Goal: Task Accomplishment & Management: Complete application form

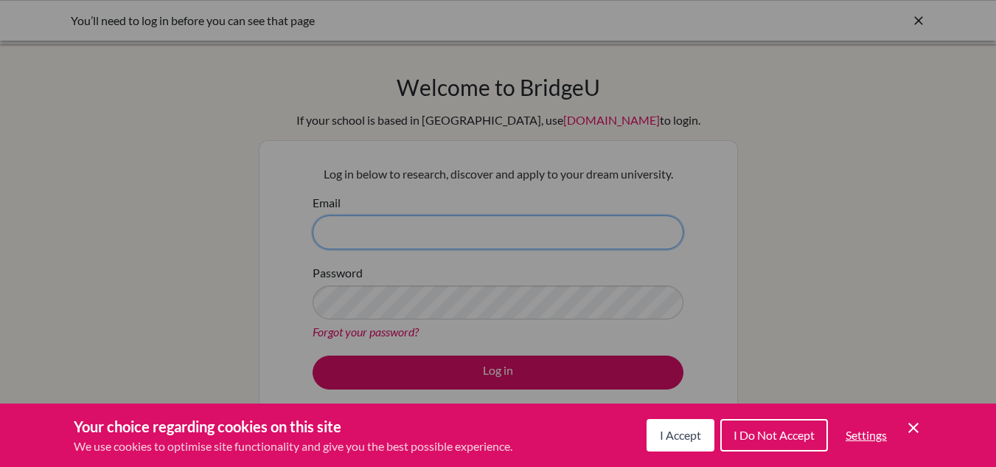
type input "[EMAIL_ADDRESS][DOMAIN_NAME]"
click at [675, 435] on span "I Accept" at bounding box center [680, 435] width 41 height 14
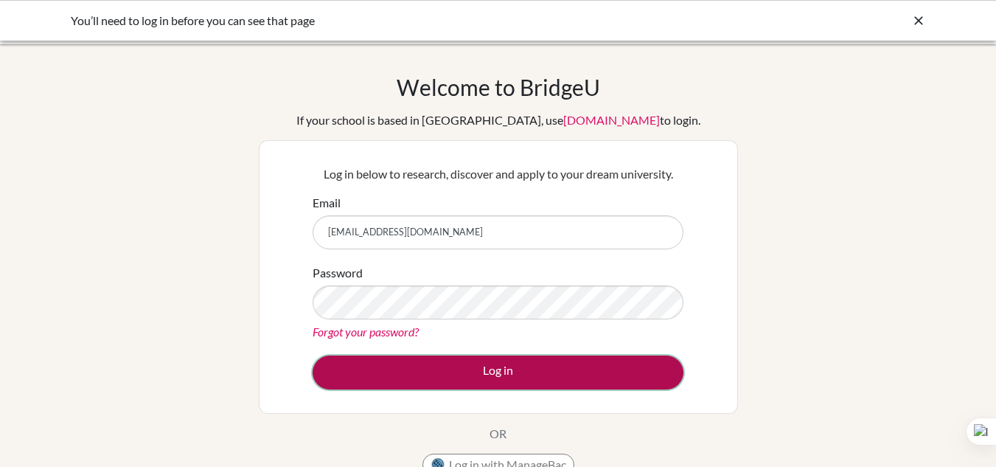
click at [503, 369] on button "Log in" at bounding box center [498, 372] width 371 height 34
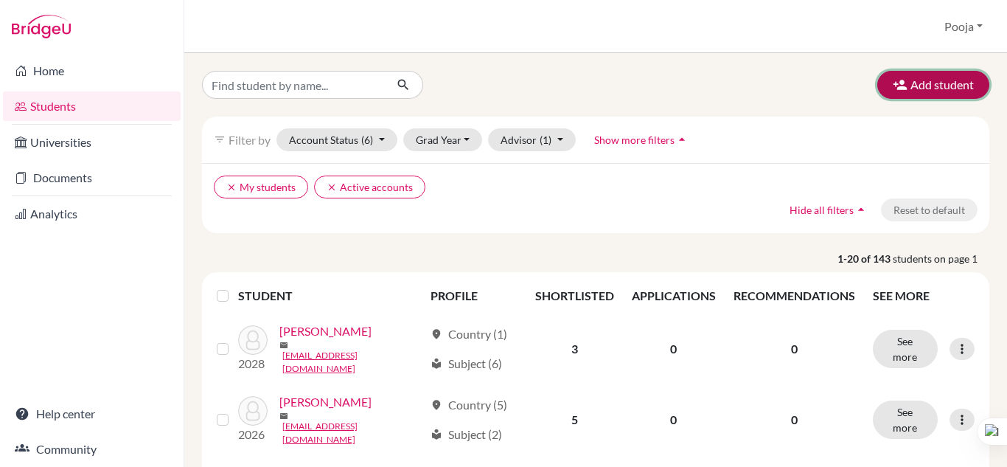
click at [913, 87] on button "Add student" at bounding box center [933, 85] width 112 height 28
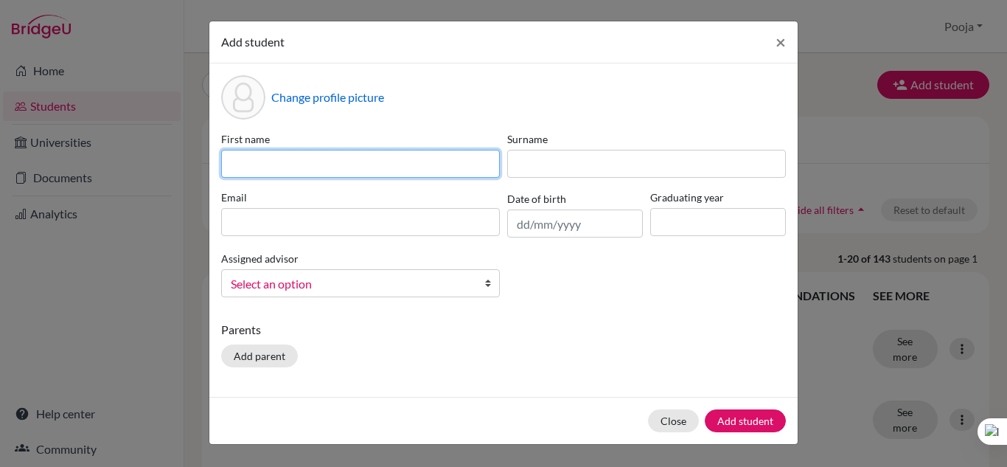
drag, startPoint x: 318, startPoint y: 175, endPoint x: 324, endPoint y: 167, distance: 11.1
click at [318, 175] on input at bounding box center [360, 164] width 279 height 28
type input "Aarya"
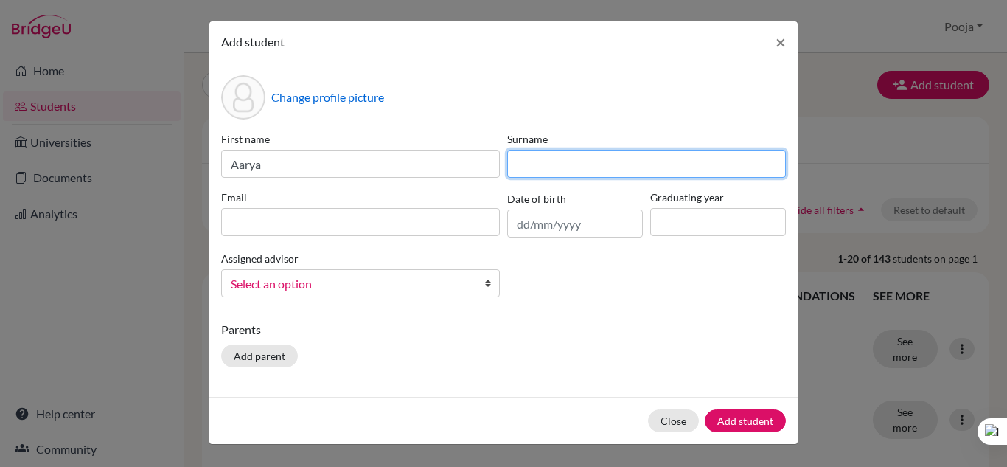
click at [542, 161] on input at bounding box center [646, 164] width 279 height 28
type input "[PERSON_NAME]"
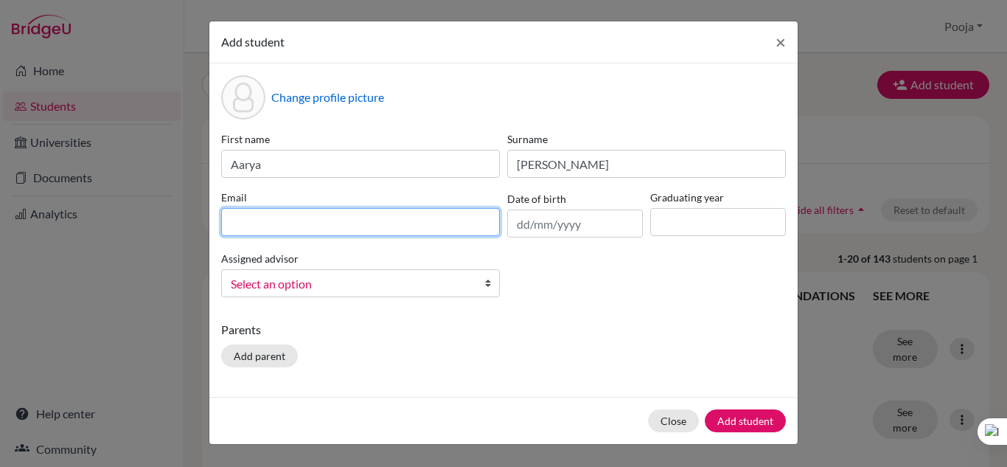
click at [355, 229] on input at bounding box center [360, 222] width 279 height 28
type input "[EMAIL_ADDRESS][DOMAIN_NAME]"
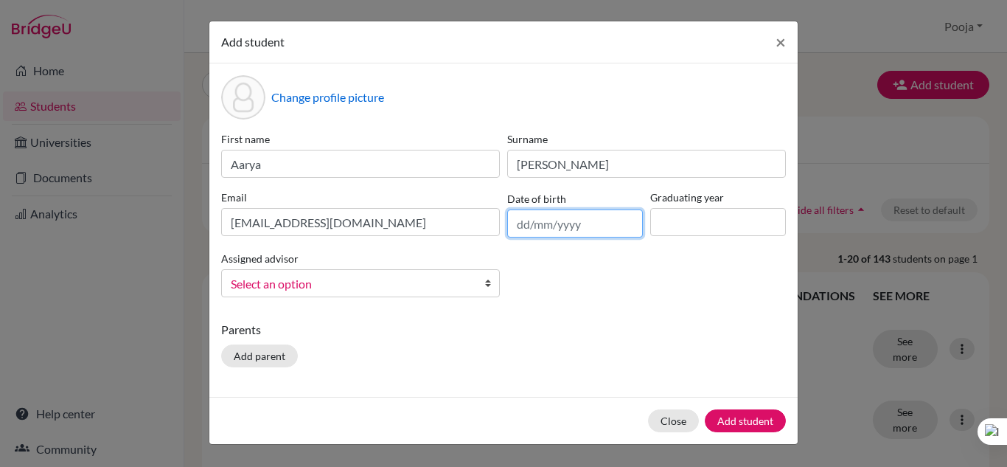
click at [582, 227] on input "text" at bounding box center [575, 223] width 136 height 28
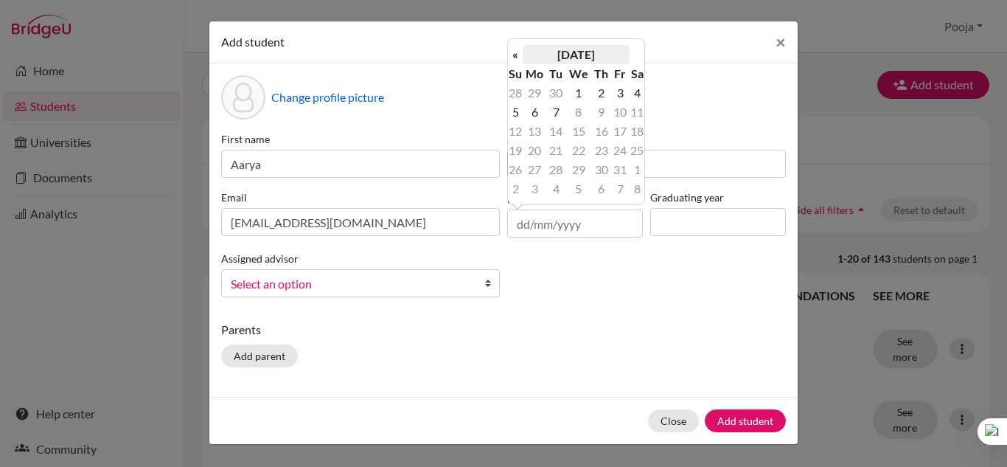
click at [574, 54] on th "[DATE]" at bounding box center [576, 54] width 107 height 19
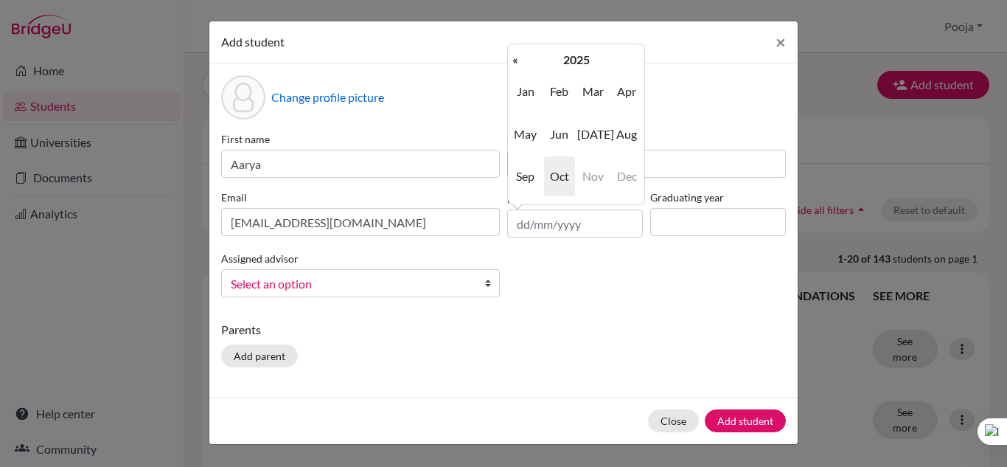
click at [574, 54] on th "2025" at bounding box center [576, 59] width 107 height 19
click at [572, 54] on th "[DATE]-[DATE]" at bounding box center [576, 59] width 107 height 19
click at [590, 95] on span "2010" at bounding box center [592, 92] width 31 height 40
click at [598, 93] on span "2011" at bounding box center [592, 92] width 31 height 40
click at [597, 91] on span "Mar" at bounding box center [592, 92] width 31 height 40
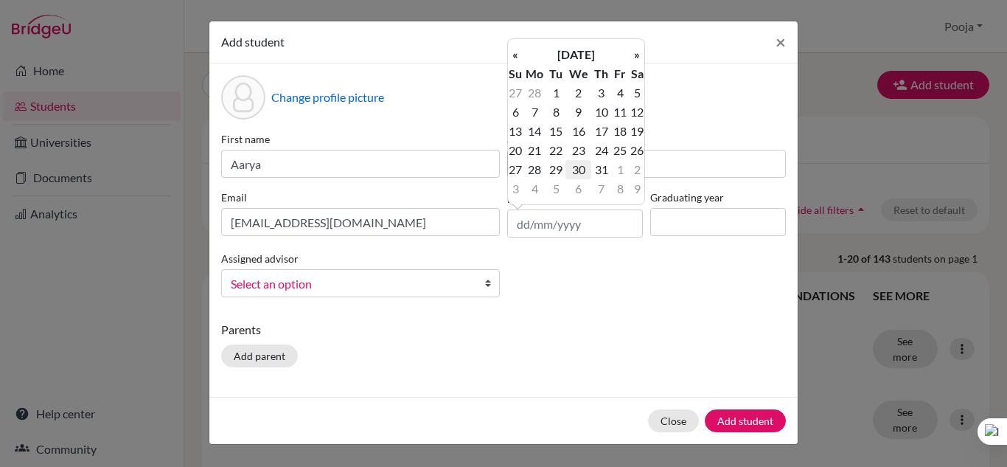
click at [582, 167] on td "30" at bounding box center [578, 169] width 26 height 19
type input "[DATE]"
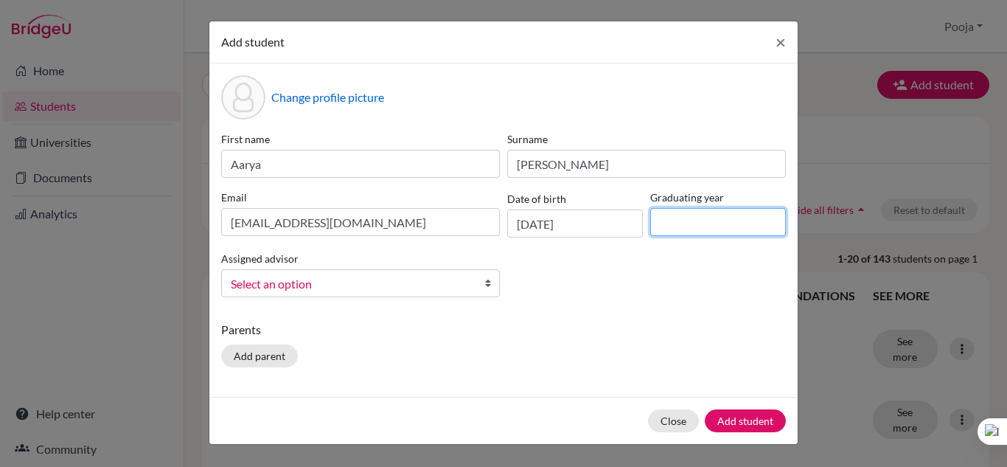
click at [670, 225] on input at bounding box center [718, 222] width 136 height 28
type input "2029"
click at [425, 279] on span "Select an option" at bounding box center [351, 283] width 240 height 19
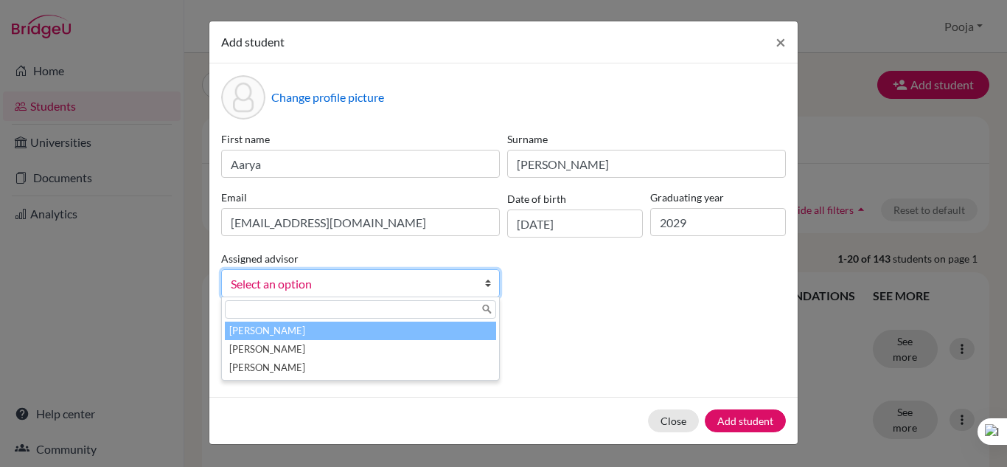
click at [311, 328] on li "[PERSON_NAME]" at bounding box center [360, 330] width 271 height 18
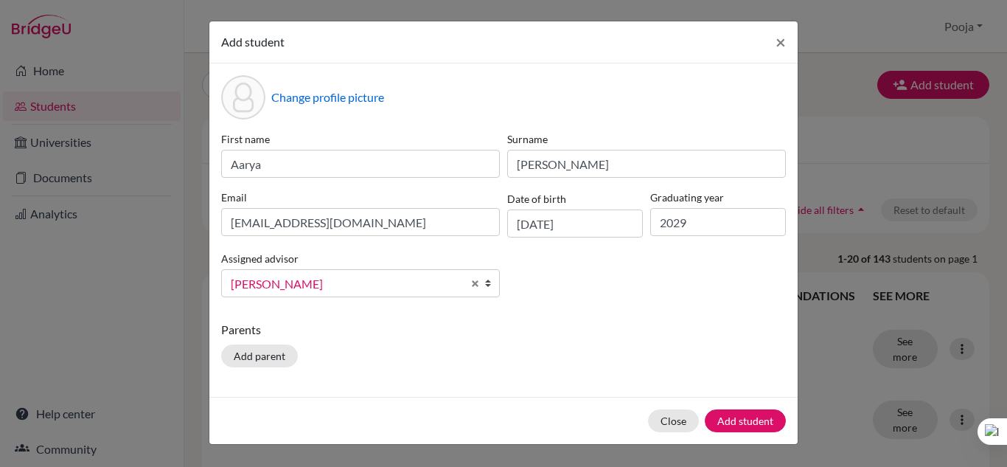
click at [560, 364] on div "Parents Add parent" at bounding box center [503, 347] width 565 height 52
click at [725, 419] on button "Add student" at bounding box center [745, 420] width 81 height 23
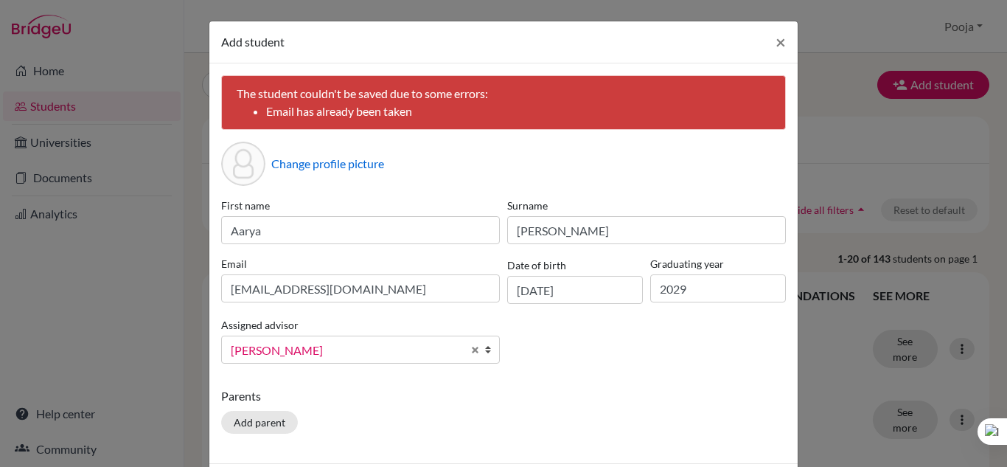
click at [338, 388] on p "Parents" at bounding box center [503, 396] width 565 height 18
click at [487, 350] on b at bounding box center [491, 349] width 15 height 27
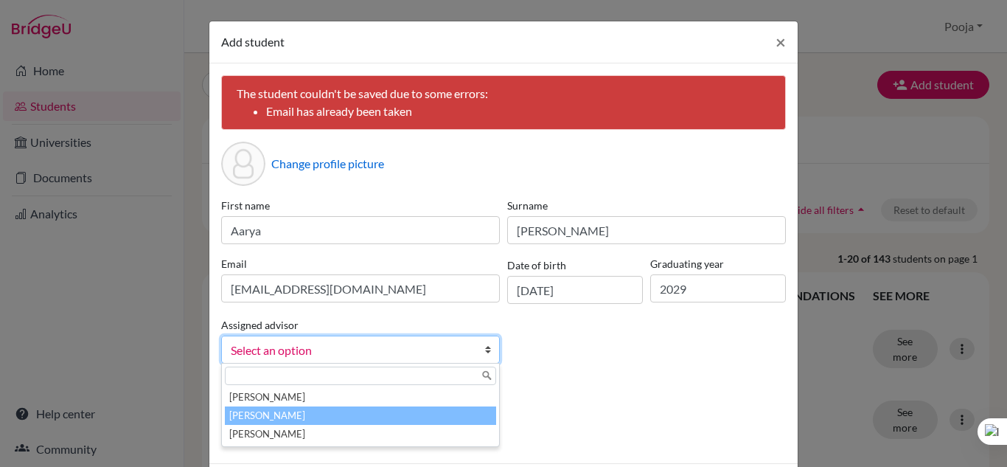
click at [275, 415] on li "[PERSON_NAME]" at bounding box center [360, 415] width 271 height 18
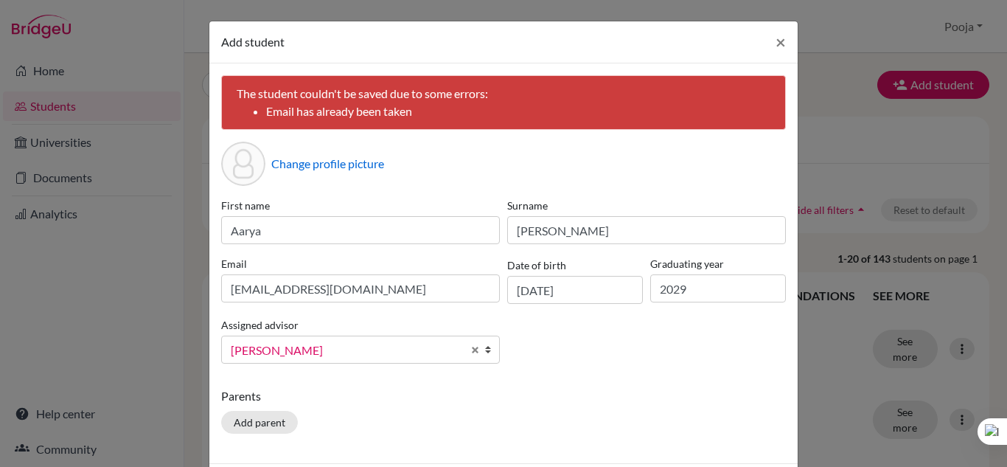
click at [433, 402] on p "Parents" at bounding box center [503, 396] width 565 height 18
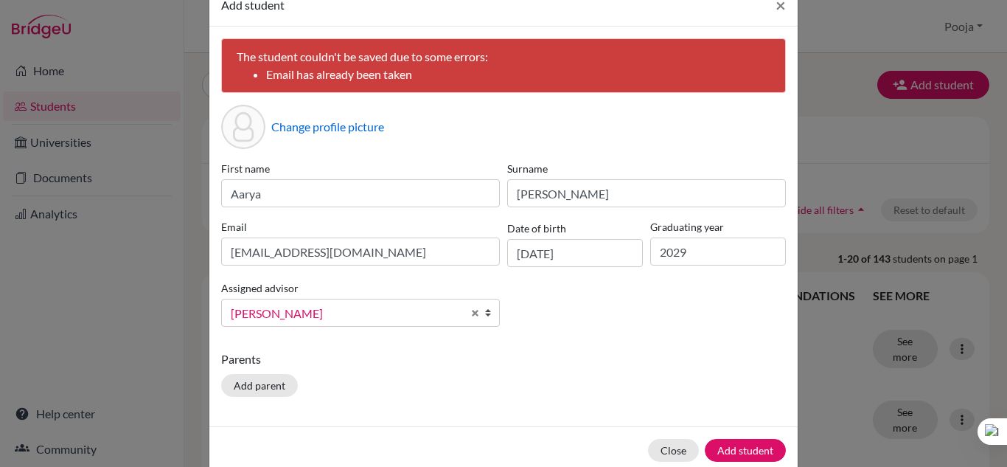
scroll to position [65, 0]
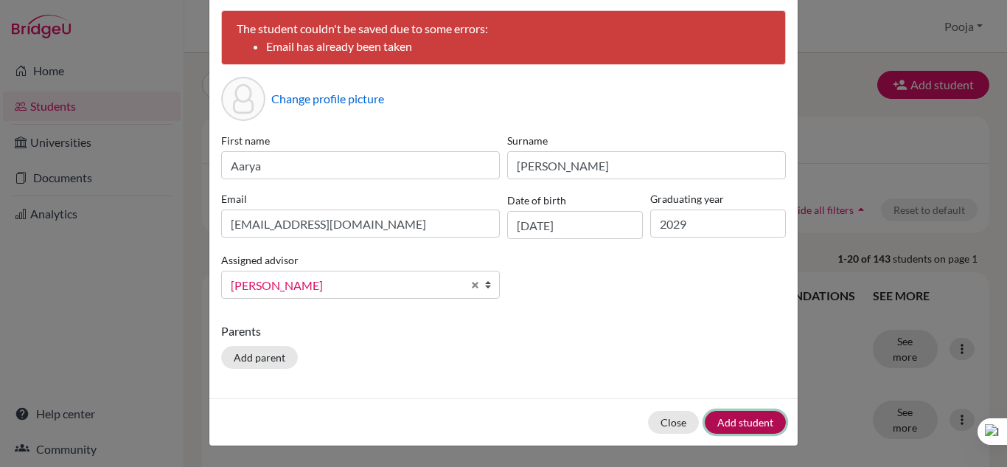
click at [745, 424] on button "Add student" at bounding box center [745, 422] width 81 height 23
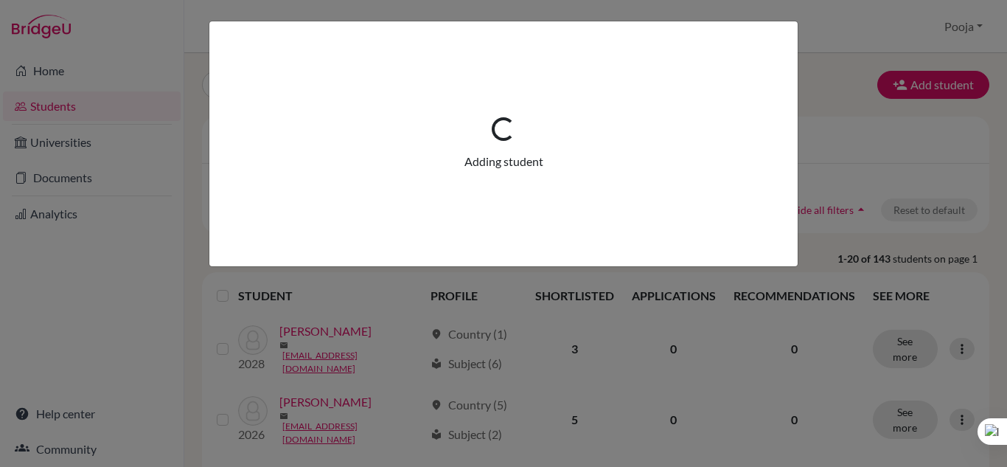
scroll to position [0, 0]
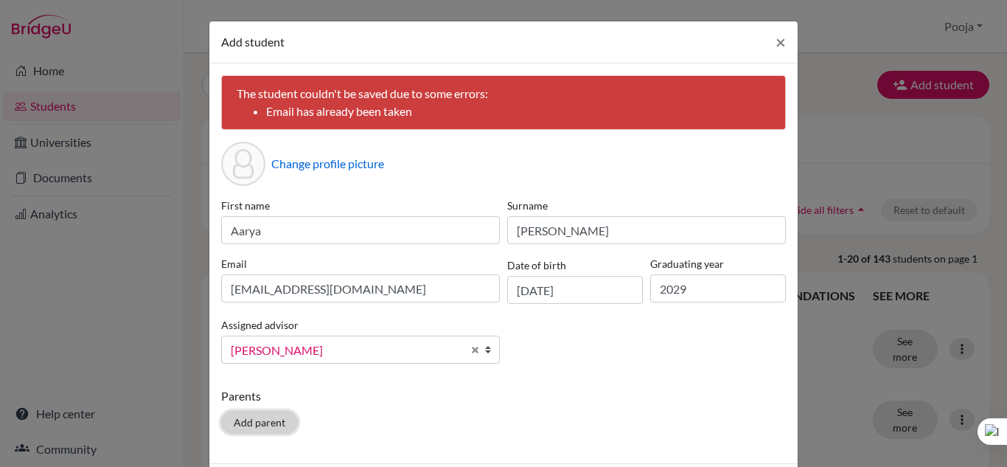
click at [261, 420] on button "Add parent" at bounding box center [259, 422] width 77 height 23
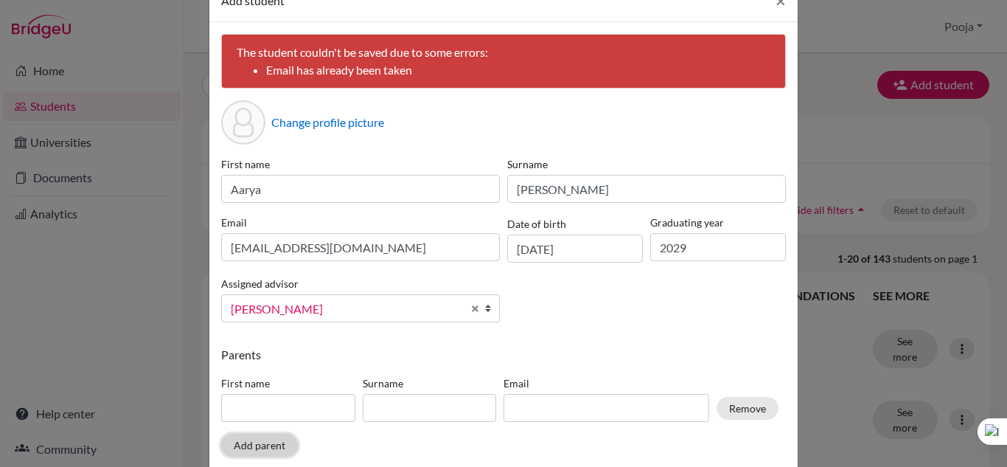
scroll to position [6, 0]
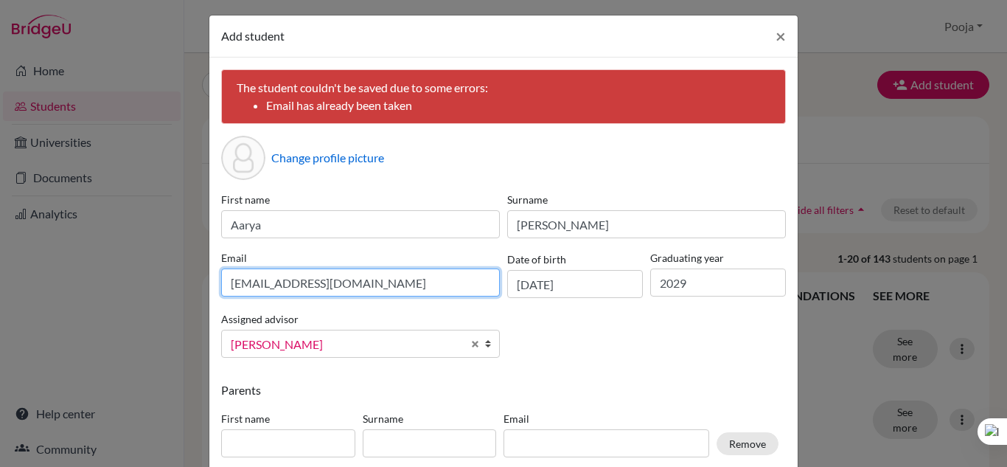
drag, startPoint x: 461, startPoint y: 289, endPoint x: 206, endPoint y: 288, distance: 255.1
click at [209, 288] on div "The student couldn't be saved due to some errors: Email has already been taken …" at bounding box center [503, 289] width 588 height 464
type input "[EMAIL_ADDRESS][DOMAIN_NAME]"
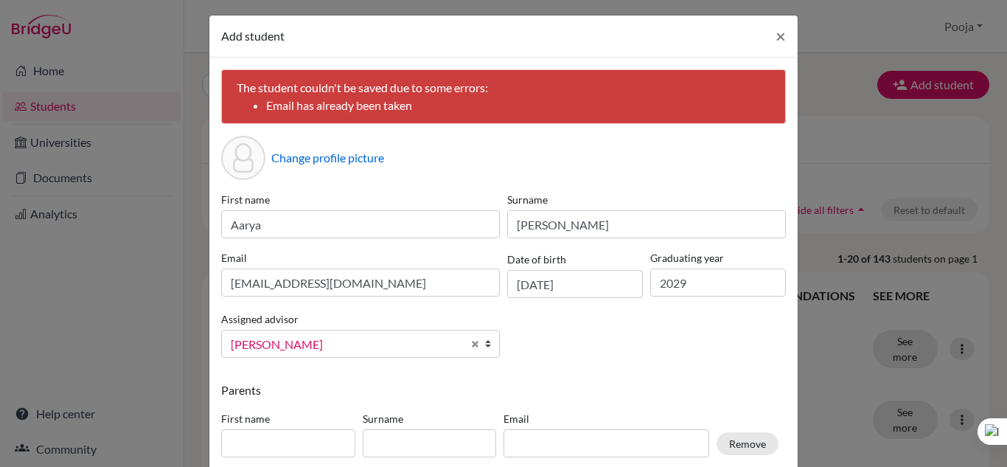
click at [703, 366] on div "First name Aarya Surname [PERSON_NAME] Email [EMAIL_ADDRESS][DOMAIN_NAME] Date …" at bounding box center [503, 281] width 572 height 178
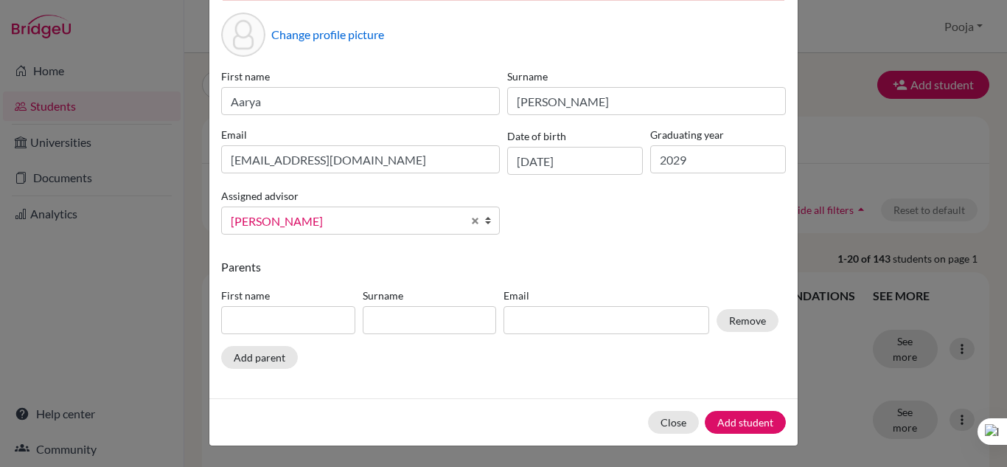
drag, startPoint x: 480, startPoint y: 222, endPoint x: 466, endPoint y: 228, distance: 15.2
click at [484, 223] on b at bounding box center [491, 220] width 15 height 27
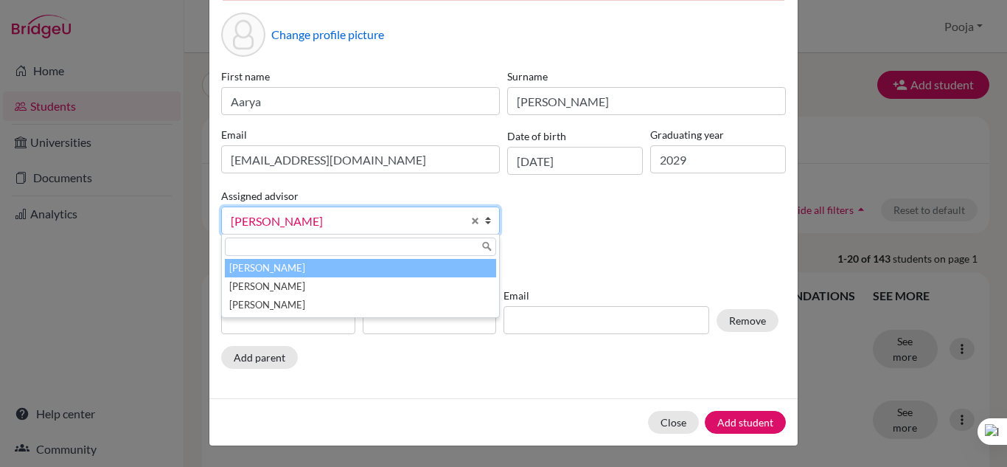
click at [339, 271] on li "[PERSON_NAME]" at bounding box center [360, 268] width 271 height 18
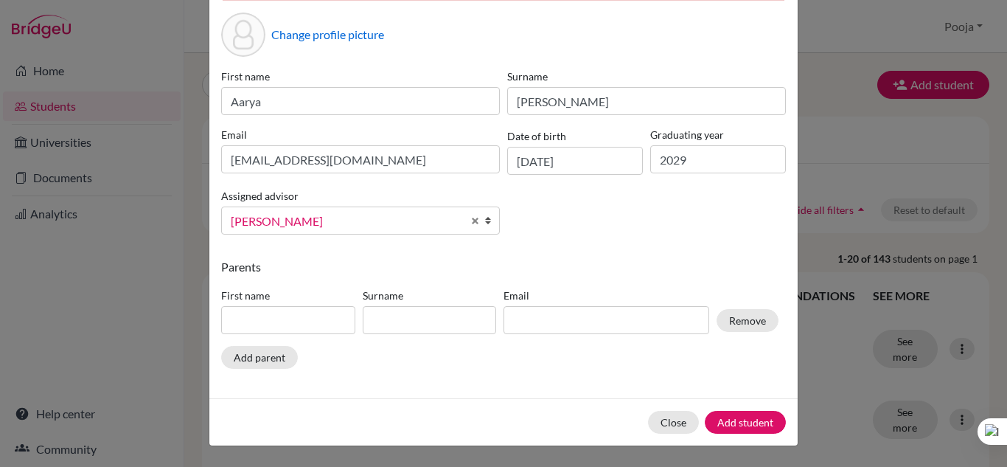
click at [603, 251] on div "The student couldn't be saved due to some errors: Email has already been taken …" at bounding box center [503, 166] width 588 height 464
click at [727, 424] on button "Add student" at bounding box center [745, 422] width 81 height 23
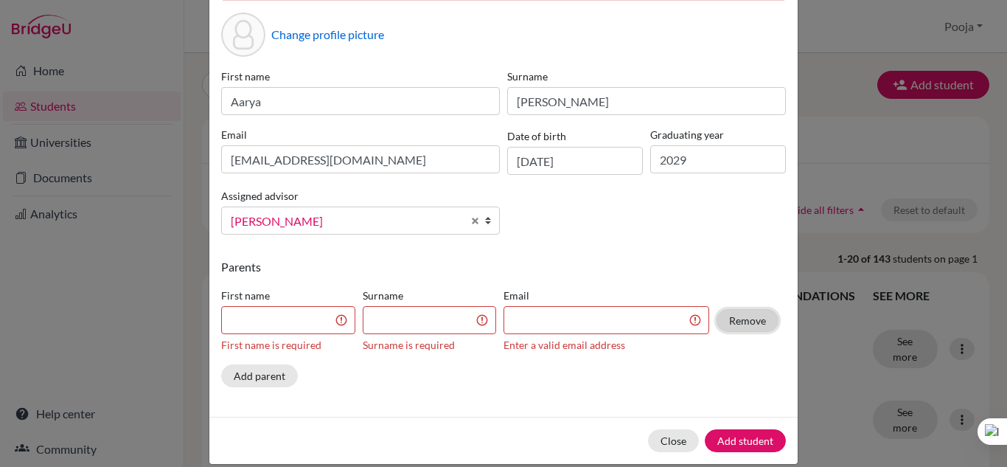
click at [736, 325] on button "Remove" at bounding box center [748, 320] width 62 height 23
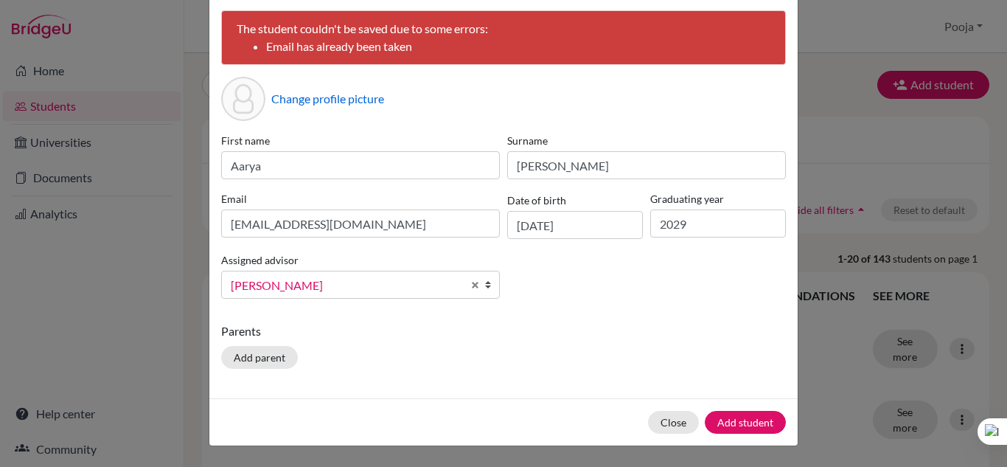
scroll to position [65, 0]
click at [737, 422] on button "Add student" at bounding box center [745, 422] width 81 height 23
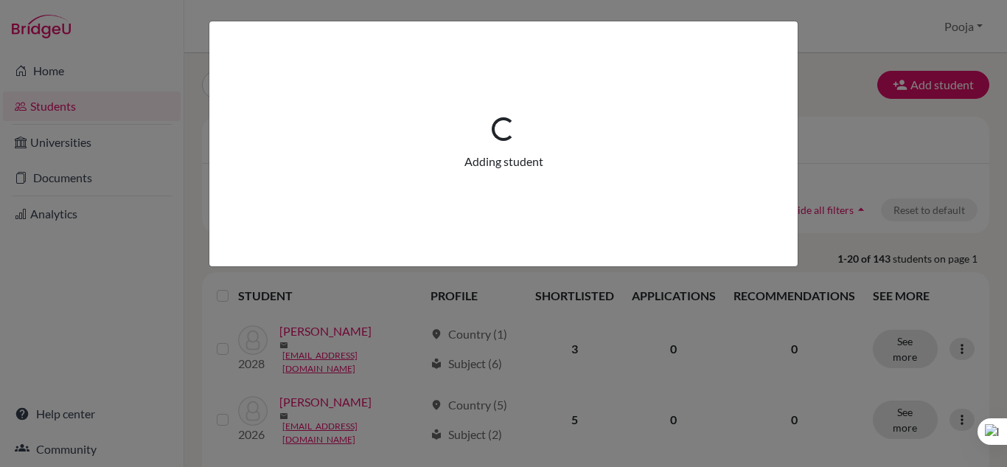
scroll to position [0, 0]
